Goal: Navigation & Orientation: Find specific page/section

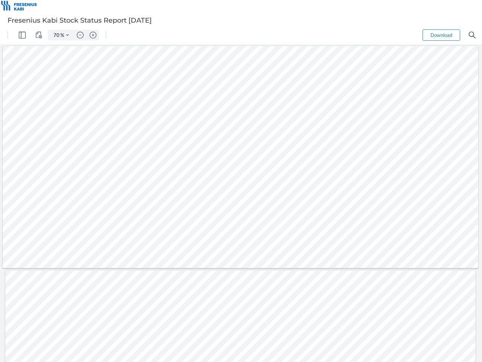
click at [22, 35] on img "Panel" at bounding box center [22, 35] width 7 height 7
click at [39, 35] on img "View Controls" at bounding box center [38, 35] width 7 height 7
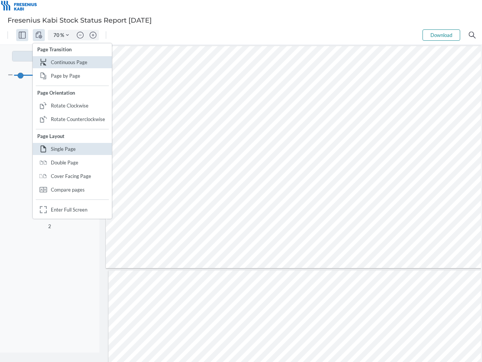
click at [57, 35] on input "70" at bounding box center [55, 35] width 11 height 7
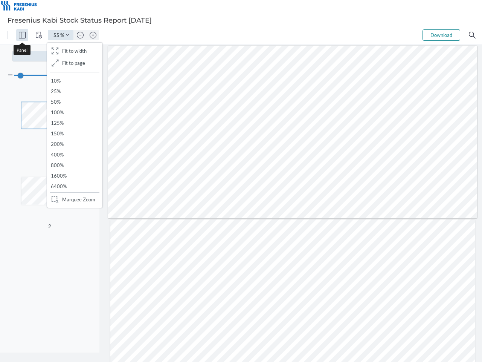
click at [67, 35] on img "Zoom Controls" at bounding box center [67, 35] width 3 height 3
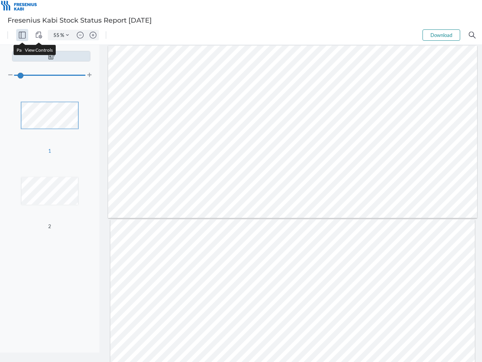
click at [80, 35] on img "Zoom out" at bounding box center [80, 35] width 7 height 7
type input "47"
type input "2"
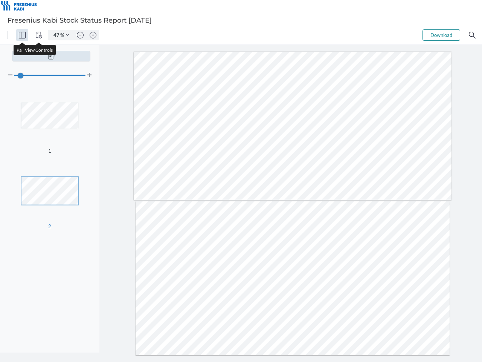
click at [93, 35] on img "Zoom in" at bounding box center [93, 35] width 7 height 7
type input "55"
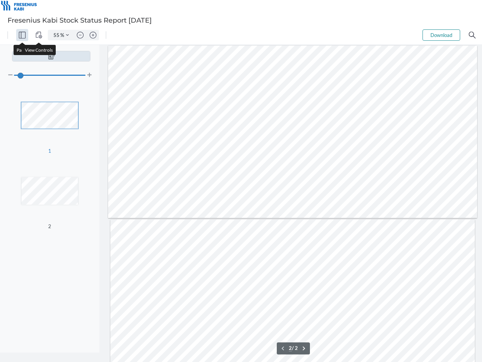
type input "1"
